Goal: Task Accomplishment & Management: Manage account settings

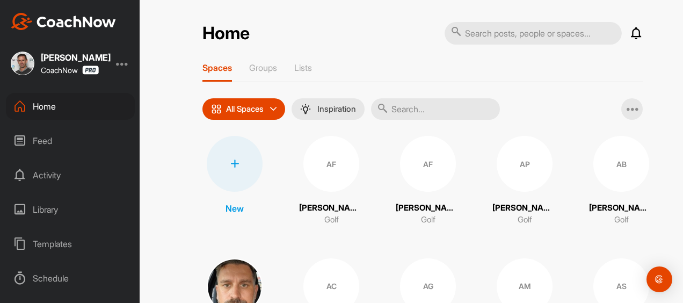
click at [234, 157] on div at bounding box center [235, 164] width 56 height 56
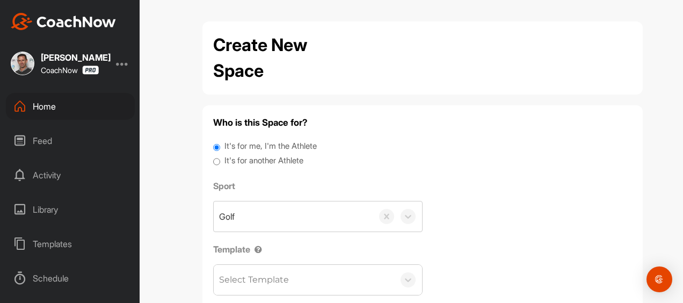
click at [225, 156] on label "It's for another Athlete" at bounding box center [264, 161] width 79 height 12
click at [220, 156] on input "It's for another Athlete" at bounding box center [216, 162] width 7 height 15
radio input "true"
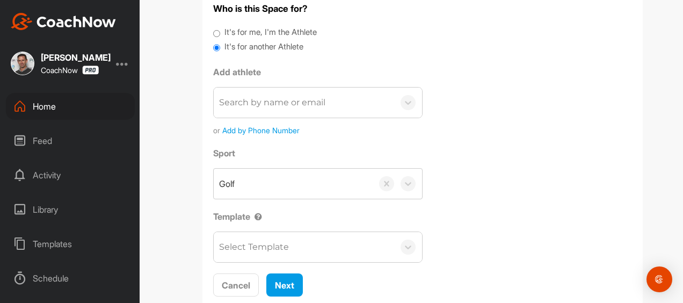
scroll to position [123, 0]
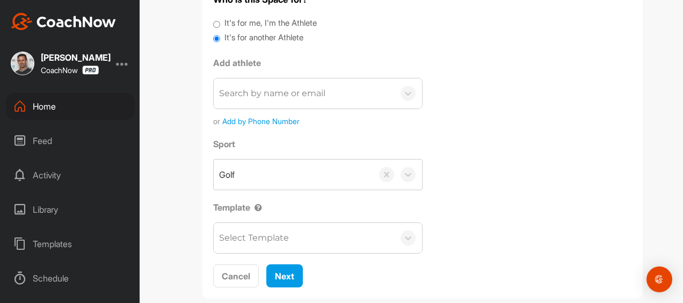
click at [249, 87] on div "Search by name or email" at bounding box center [272, 93] width 106 height 13
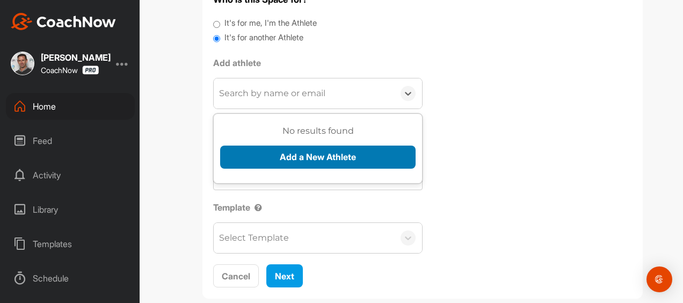
click at [270, 146] on button "Add a New Athlete" at bounding box center [318, 157] width 196 height 23
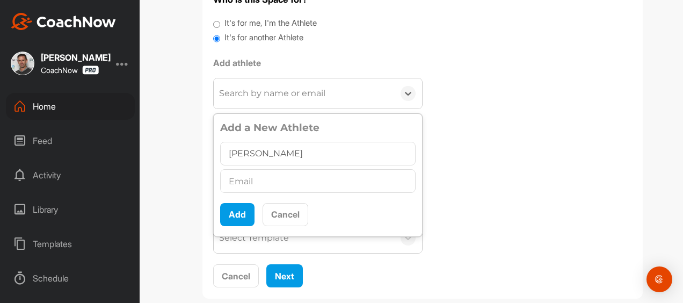
type input "[PERSON_NAME]"
click at [276, 170] on input "text" at bounding box center [318, 181] width 196 height 24
click at [265, 169] on input "text" at bounding box center [318, 181] width 196 height 24
paste input "[PERSON_NAME][EMAIL_ADDRESS][DOMAIN_NAME]"
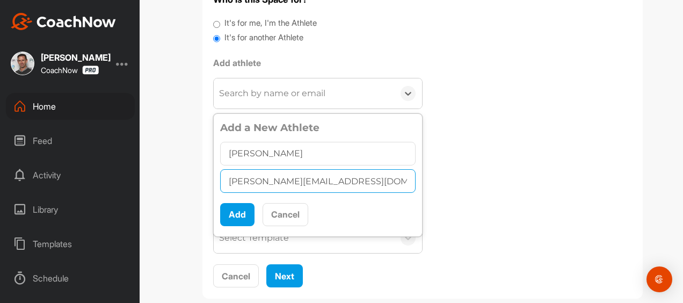
scroll to position [0, 28]
type input "[PERSON_NAME][EMAIL_ADDRESS][DOMAIN_NAME]"
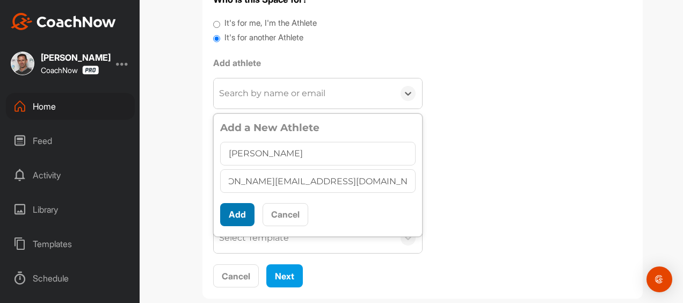
scroll to position [0, 0]
click at [230, 203] on button "Add" at bounding box center [237, 214] width 34 height 23
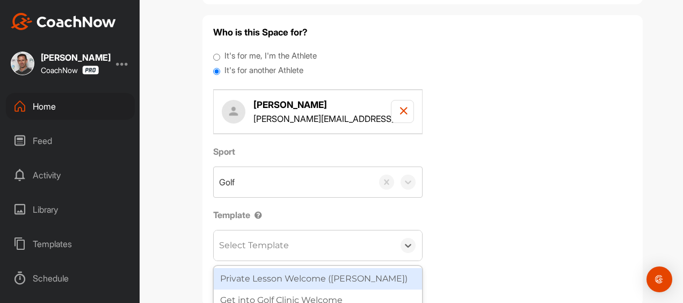
click at [247, 239] on div "Select Template" at bounding box center [254, 245] width 70 height 13
click at [252, 268] on div "Private Lesson Welcome ([PERSON_NAME])" at bounding box center [318, 278] width 208 height 21
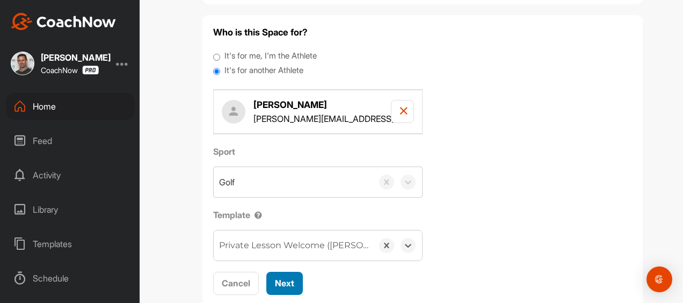
click at [275, 278] on span "Next" at bounding box center [284, 283] width 19 height 11
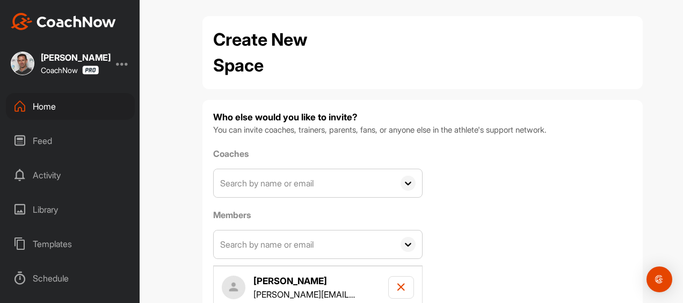
scroll to position [72, 0]
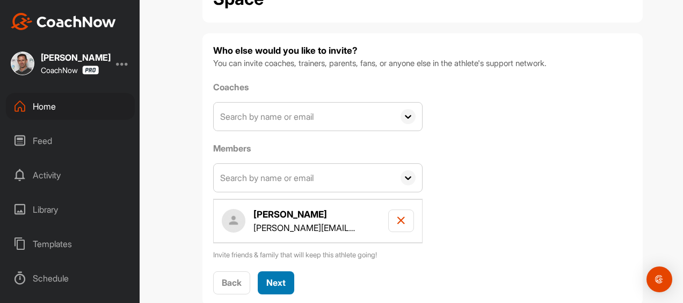
click at [266, 277] on span "Next" at bounding box center [275, 282] width 19 height 11
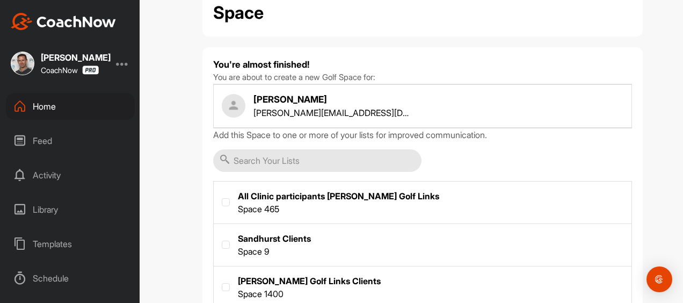
scroll to position [66, 0]
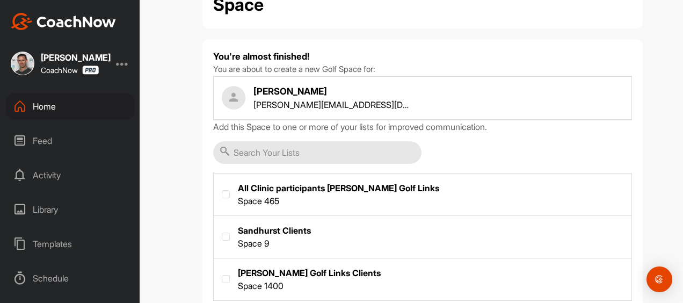
click at [238, 258] on label at bounding box center [423, 278] width 418 height 40
click at [222, 275] on input "checkbox" at bounding box center [222, 275] width 1 height 1
checkbox input "true"
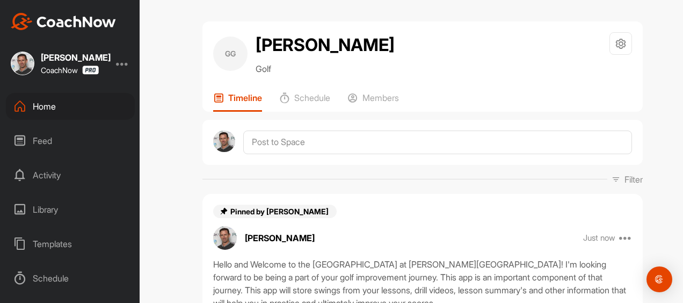
click at [48, 102] on div "Home" at bounding box center [70, 106] width 129 height 27
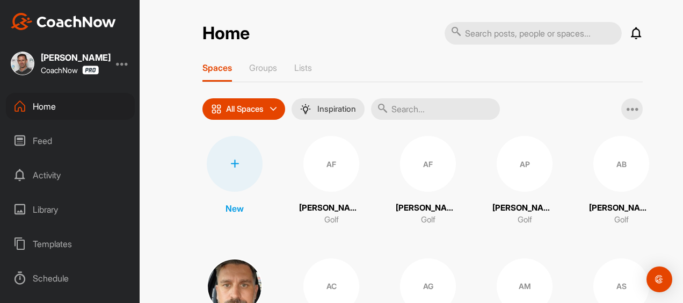
click at [230, 160] on icon at bounding box center [234, 164] width 9 height 9
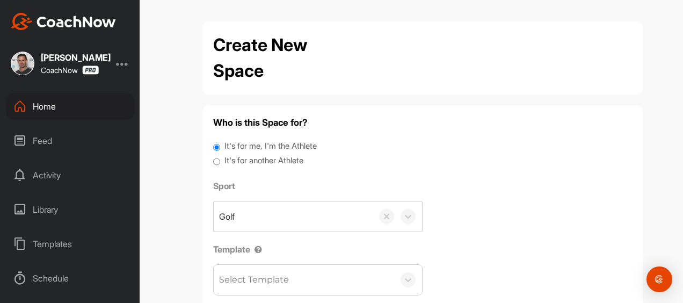
click at [225, 155] on label "It's for another Athlete" at bounding box center [264, 161] width 79 height 12
click at [220, 155] on input "It's for another Athlete" at bounding box center [216, 162] width 7 height 15
radio input "true"
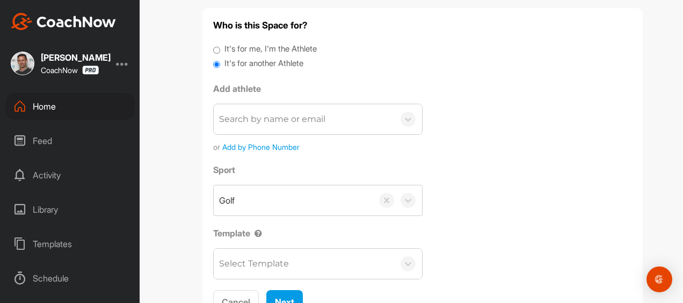
scroll to position [102, 0]
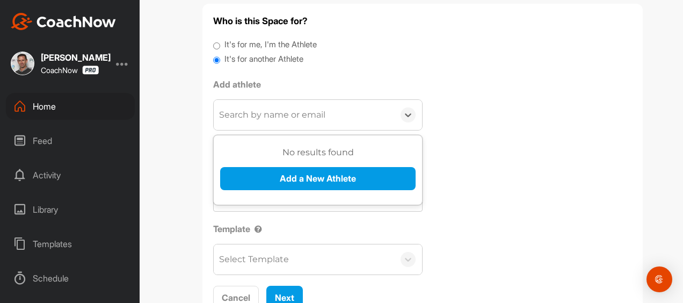
click at [259, 108] on div "Search by name or email" at bounding box center [272, 114] width 106 height 13
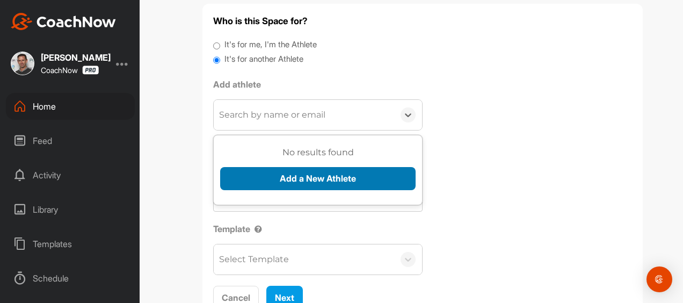
click at [261, 167] on button "Add a New Athlete" at bounding box center [318, 178] width 196 height 23
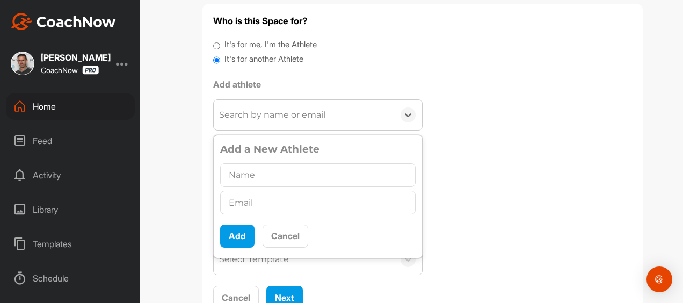
click at [260, 163] on input "text" at bounding box center [318, 175] width 196 height 24
type input "[PERSON_NAME]"
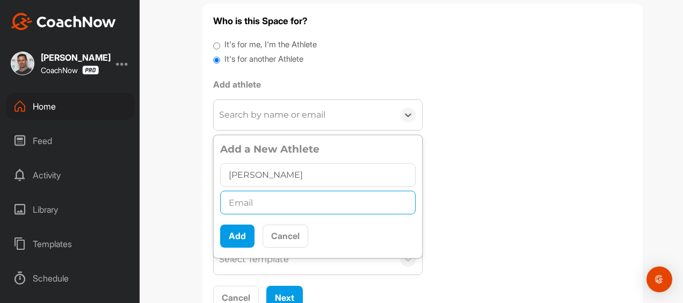
click at [246, 191] on input "text" at bounding box center [318, 203] width 196 height 24
paste input "[EMAIL_ADDRESS][DOMAIN_NAME]"
type input "[EMAIL_ADDRESS][DOMAIN_NAME]"
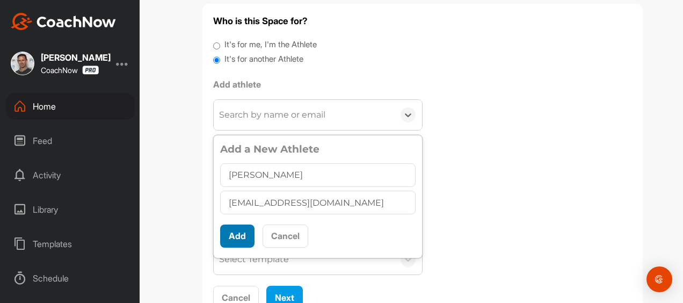
scroll to position [6, 0]
click at [230, 225] on button "Add" at bounding box center [237, 236] width 34 height 23
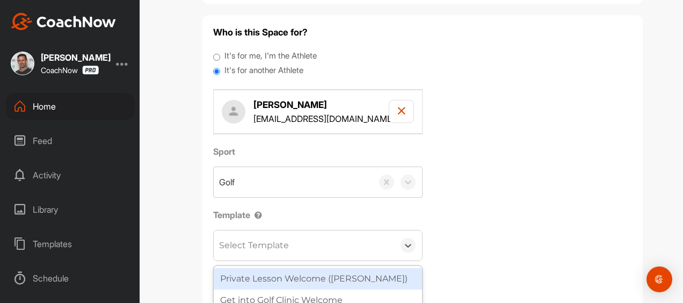
click at [240, 239] on div "Select Template" at bounding box center [254, 245] width 70 height 13
click at [241, 268] on div "Private Lesson Welcome ([PERSON_NAME])" at bounding box center [318, 278] width 208 height 21
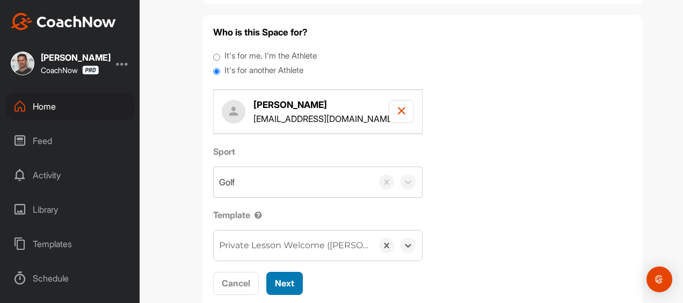
click at [275, 278] on span "Next" at bounding box center [284, 283] width 19 height 11
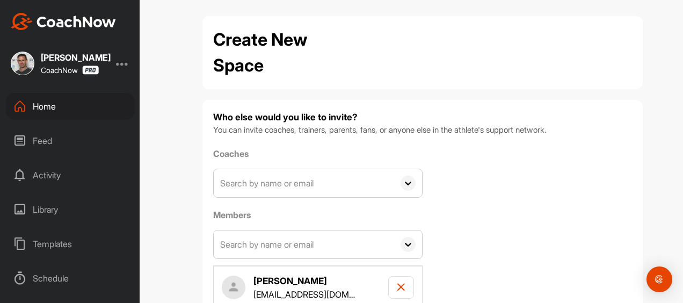
scroll to position [72, 0]
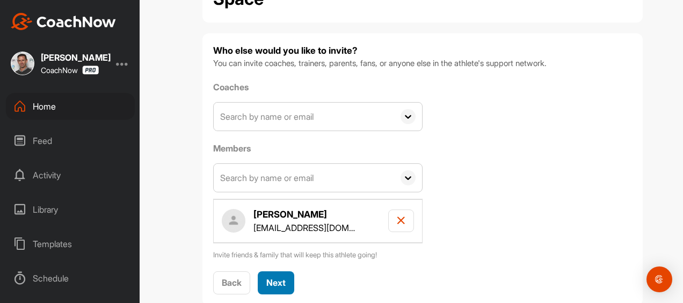
click at [266, 277] on span "Next" at bounding box center [275, 282] width 19 height 11
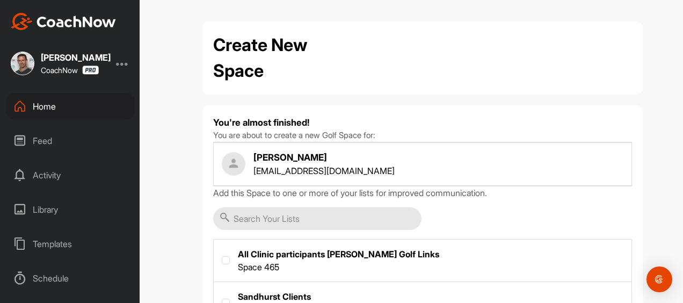
checkbox input "true"
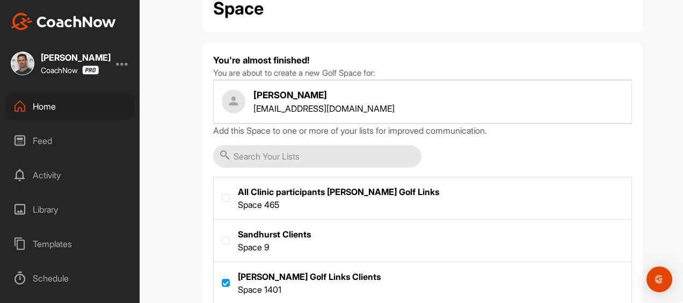
scroll to position [74, 0]
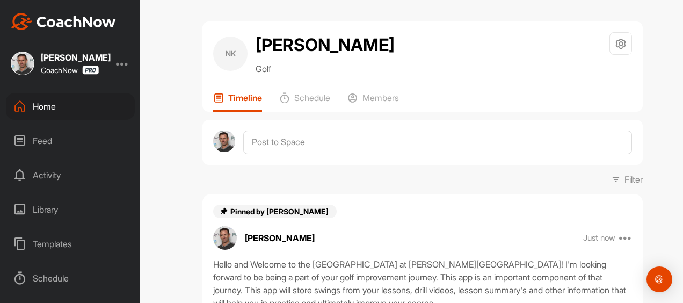
click at [35, 107] on div "Home" at bounding box center [70, 106] width 129 height 27
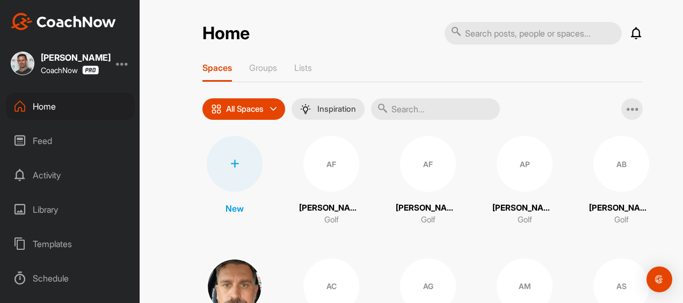
click at [223, 158] on div at bounding box center [235, 164] width 56 height 56
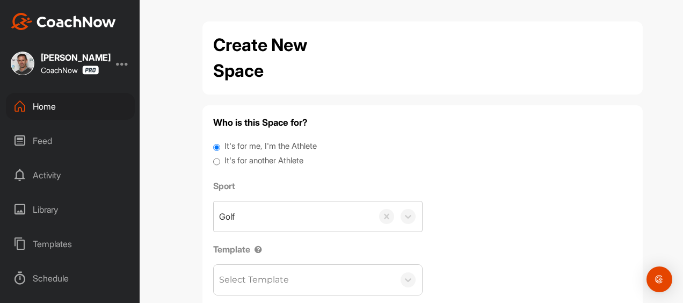
click at [225, 155] on label "It's for another Athlete" at bounding box center [264, 161] width 79 height 12
click at [220, 155] on input "It's for another Athlete" at bounding box center [216, 162] width 7 height 15
radio input "true"
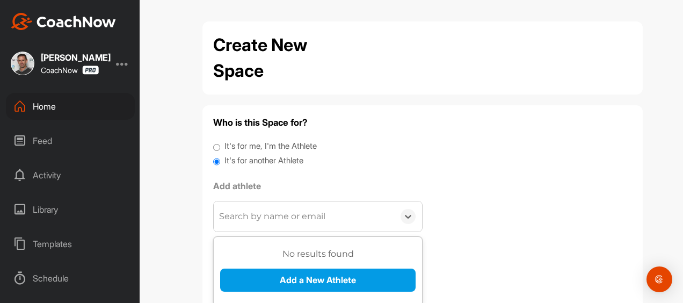
click at [230, 210] on div "Search by name or email" at bounding box center [272, 216] width 106 height 13
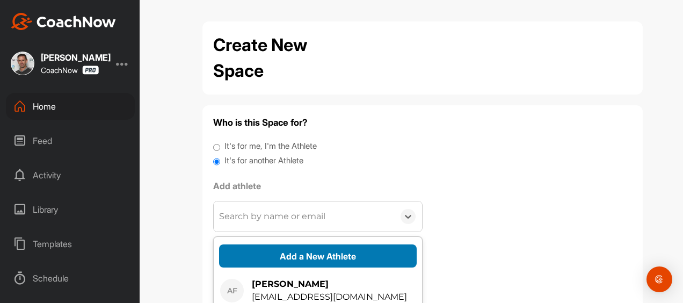
click at [256, 244] on button "Add a New Athlete" at bounding box center [318, 255] width 198 height 23
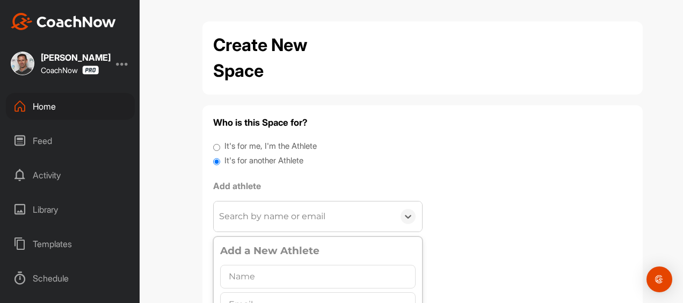
click at [256, 265] on input "text" at bounding box center [318, 277] width 196 height 24
type input "[PERSON_NAME]"
click at [256, 292] on input "text" at bounding box center [318, 304] width 196 height 24
click at [239, 292] on input "text" at bounding box center [318, 304] width 196 height 24
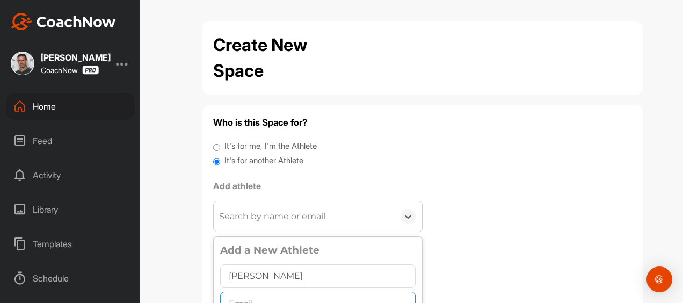
paste input "[EMAIL_ADDRESS][DOMAIN_NAME]"
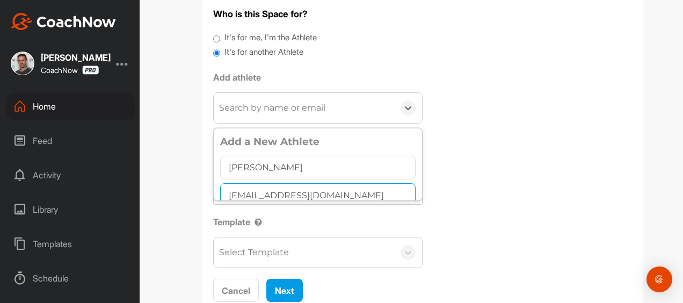
scroll to position [123, 0]
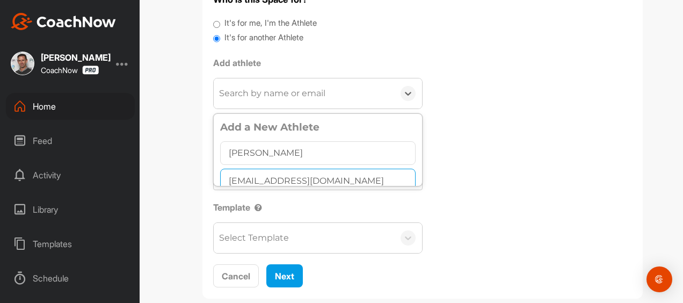
type input "[EMAIL_ADDRESS][DOMAIN_NAME]"
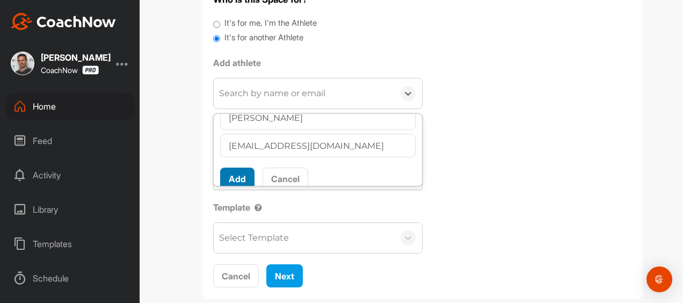
click at [228, 168] on button "Add" at bounding box center [237, 179] width 34 height 23
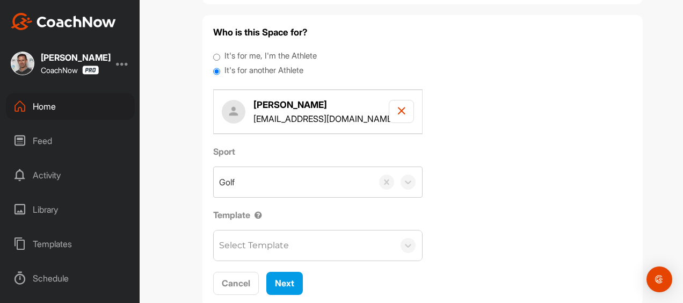
click at [236, 239] on div "Select Template" at bounding box center [254, 245] width 70 height 13
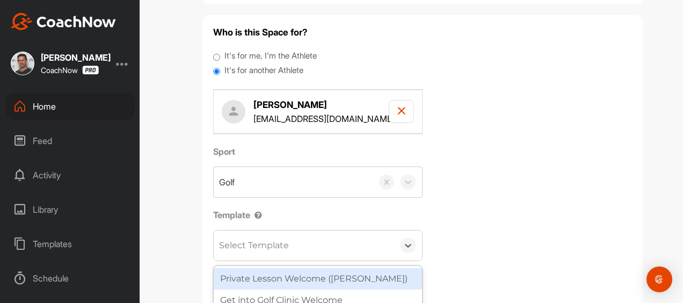
click at [240, 268] on div "Private Lesson Welcome ([PERSON_NAME])" at bounding box center [318, 278] width 208 height 21
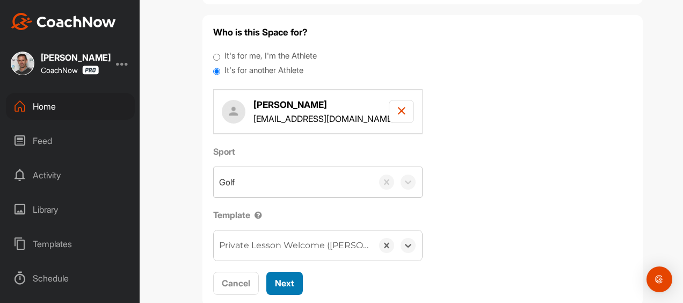
click at [275, 278] on span "Next" at bounding box center [284, 283] width 19 height 11
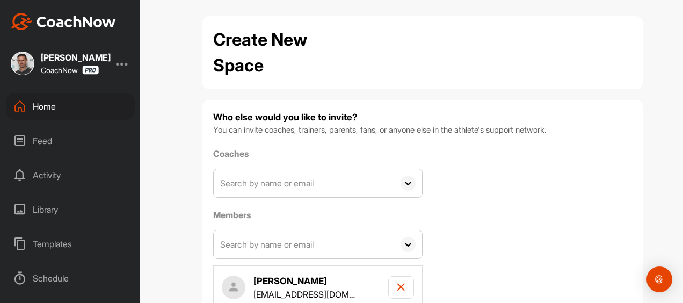
scroll to position [72, 0]
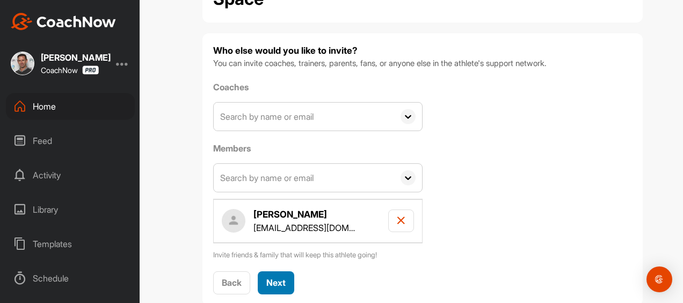
click at [266, 277] on span "Next" at bounding box center [275, 282] width 19 height 11
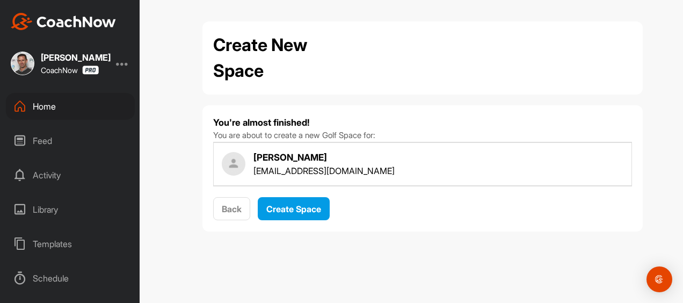
scroll to position [0, 0]
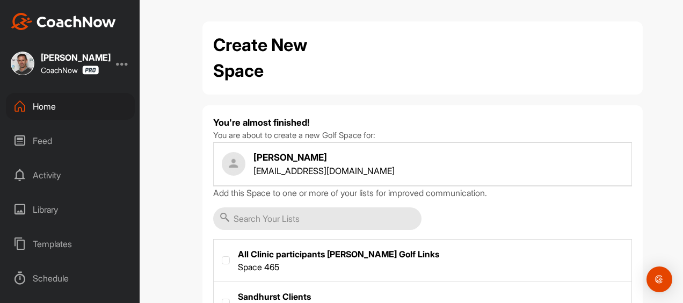
checkbox input "true"
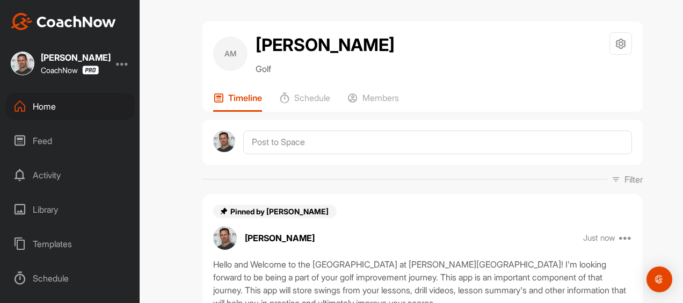
click at [48, 106] on div "Home" at bounding box center [70, 106] width 129 height 27
